Goal: Transaction & Acquisition: Purchase product/service

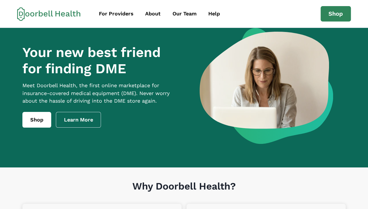
click at [118, 12] on div "For Providers" at bounding box center [116, 14] width 35 height 8
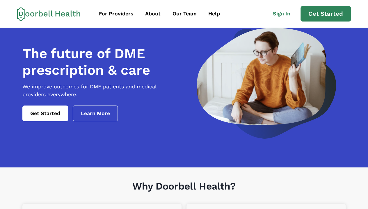
click at [47, 121] on link "Get Started" at bounding box center [45, 114] width 46 height 16
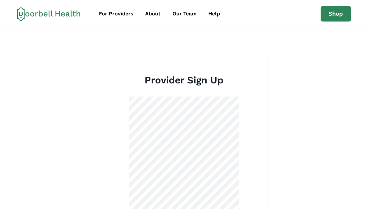
click at [341, 13] on link "Shop" at bounding box center [336, 14] width 30 height 16
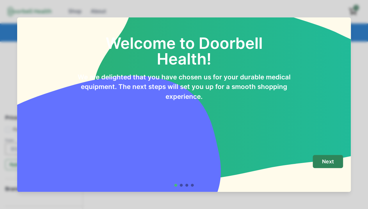
click at [334, 161] on p "Next" at bounding box center [328, 162] width 12 height 6
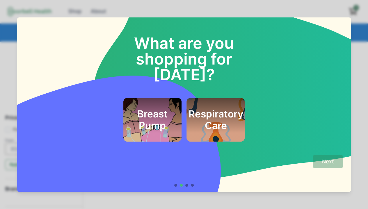
click at [325, 8] on div "What are you shopping for today? Breast Pump Respiratory Care Next" at bounding box center [184, 104] width 368 height 209
click at [361, 40] on div "What are you shopping for today? Breast Pump Respiratory Care Next" at bounding box center [184, 104] width 368 height 209
click at [188, 186] on div at bounding box center [186, 185] width 3 height 3
click at [9, 124] on div "What are you shopping for today? Breast Pump Respiratory Care Next" at bounding box center [184, 104] width 368 height 209
click at [9, 123] on div "What are you shopping for today? Breast Pump Respiratory Care Next" at bounding box center [184, 104] width 368 height 209
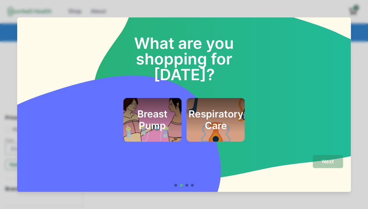
click at [9, 126] on div "What are you shopping for today? Breast Pump Respiratory Care Next" at bounding box center [184, 104] width 368 height 209
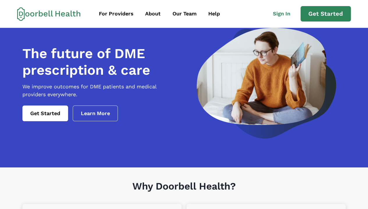
click at [105, 121] on link "Learn More" at bounding box center [95, 114] width 45 height 16
click at [102, 121] on link "Learn More" at bounding box center [95, 114] width 45 height 16
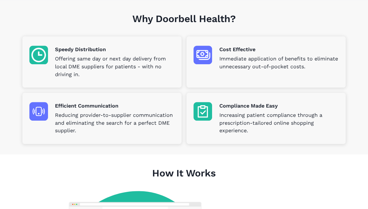
click at [302, 124] on p "Increasing patient compliance through a prescription-tailored online shopping e…" at bounding box center [279, 123] width 120 height 24
click at [302, 66] on p "Immediate application of benefits to eliminate unnecessary out-of-pocket costs." at bounding box center [279, 63] width 120 height 16
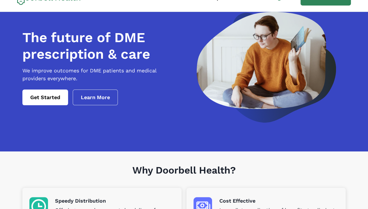
scroll to position [0, 0]
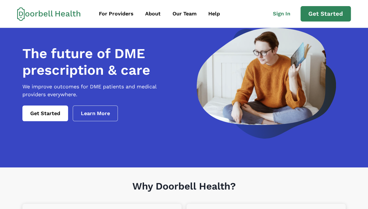
click at [213, 138] on img at bounding box center [266, 83] width 139 height 111
click at [154, 13] on div "About" at bounding box center [152, 14] width 15 height 8
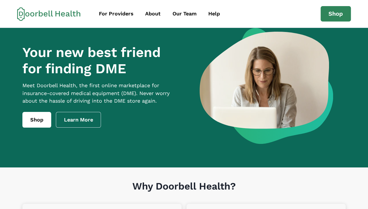
click at [40, 125] on link "Shop" at bounding box center [36, 120] width 29 height 16
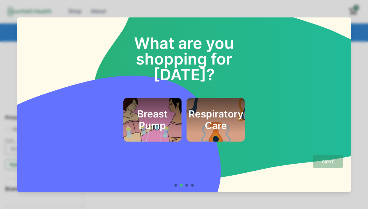
click at [363, 58] on div "What are you shopping for today? Breast Pump Respiratory Care Next" at bounding box center [184, 104] width 368 height 209
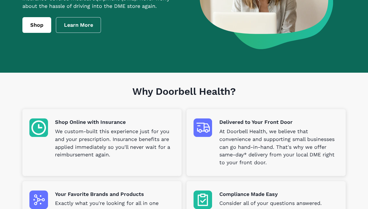
scroll to position [113, 0]
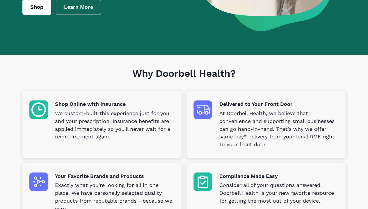
click at [304, 137] on p "At Doorbell Health, we believe that convenience and supporting small businesses…" at bounding box center [279, 129] width 120 height 39
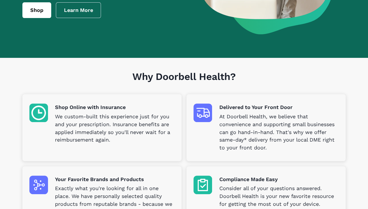
scroll to position [0, 0]
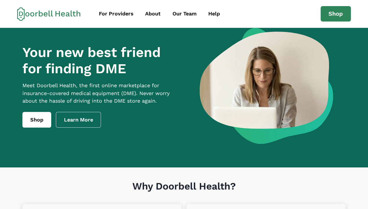
click at [338, 15] on link "Shop" at bounding box center [336, 14] width 30 height 16
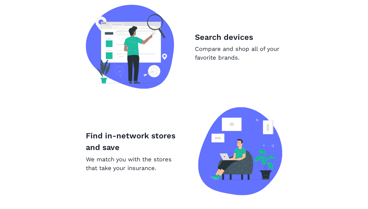
scroll to position [394, 0]
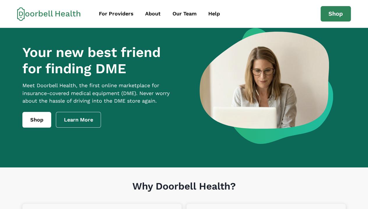
click at [336, 13] on link "Shop" at bounding box center [336, 14] width 30 height 16
